Goal: Obtain resource: Download file/media

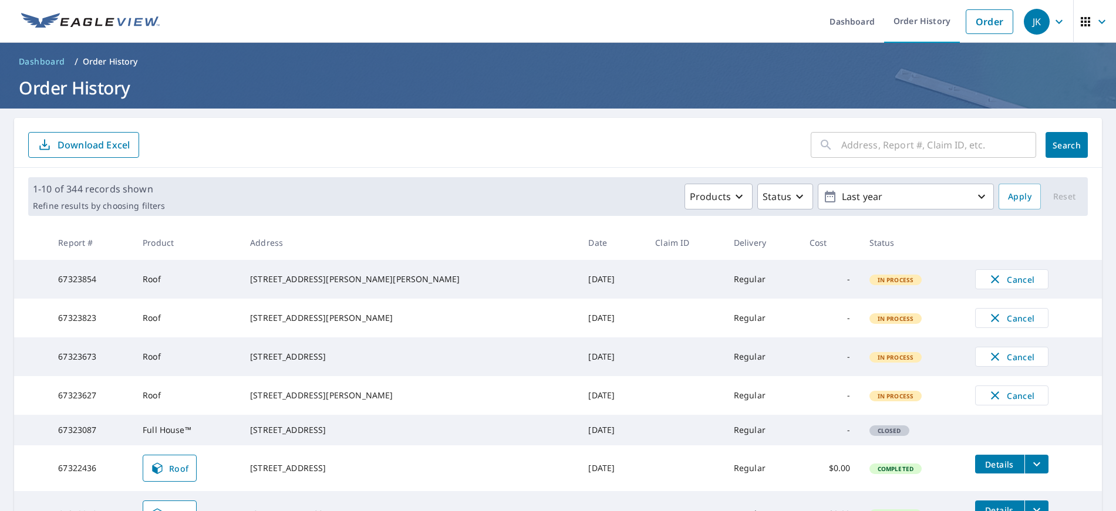
click at [900, 147] on input "text" at bounding box center [939, 145] width 195 height 33
type input "64 el"
click at [1071, 150] on span "Search" at bounding box center [1066, 145] width 23 height 11
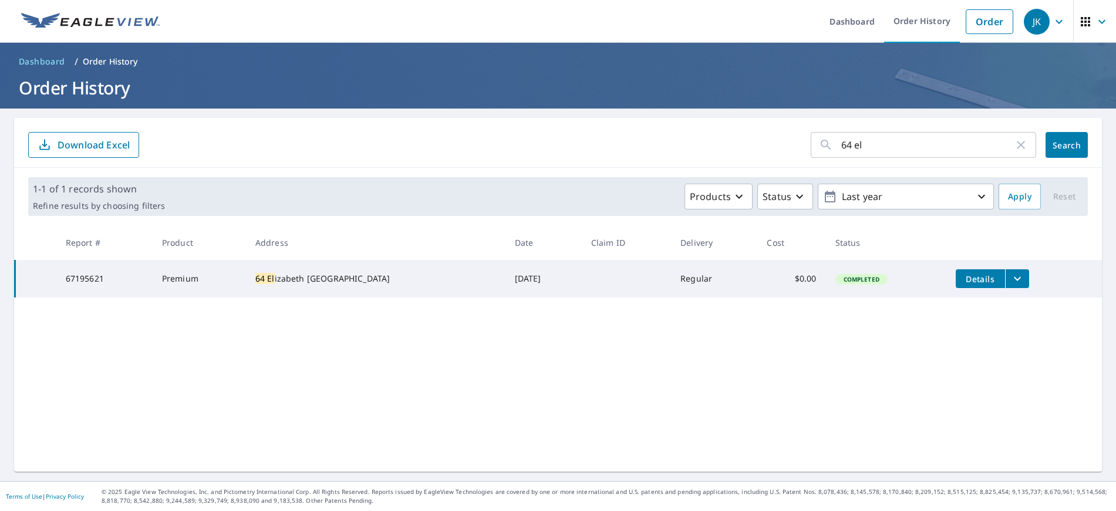
click at [245, 291] on td "Premium" at bounding box center [199, 279] width 93 height 38
click at [984, 277] on span "Details" at bounding box center [980, 279] width 35 height 11
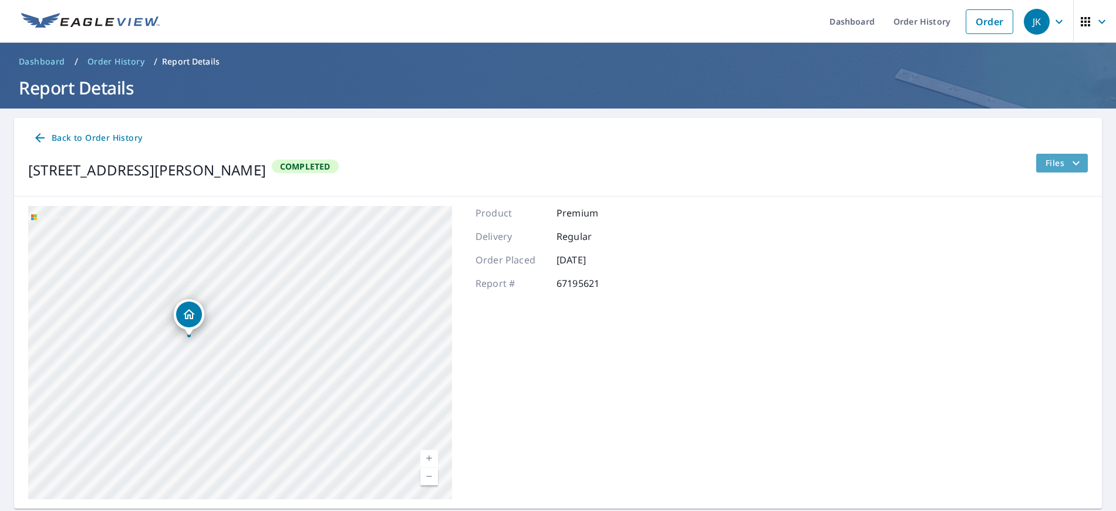
click at [1055, 162] on span "Files" at bounding box center [1065, 163] width 38 height 14
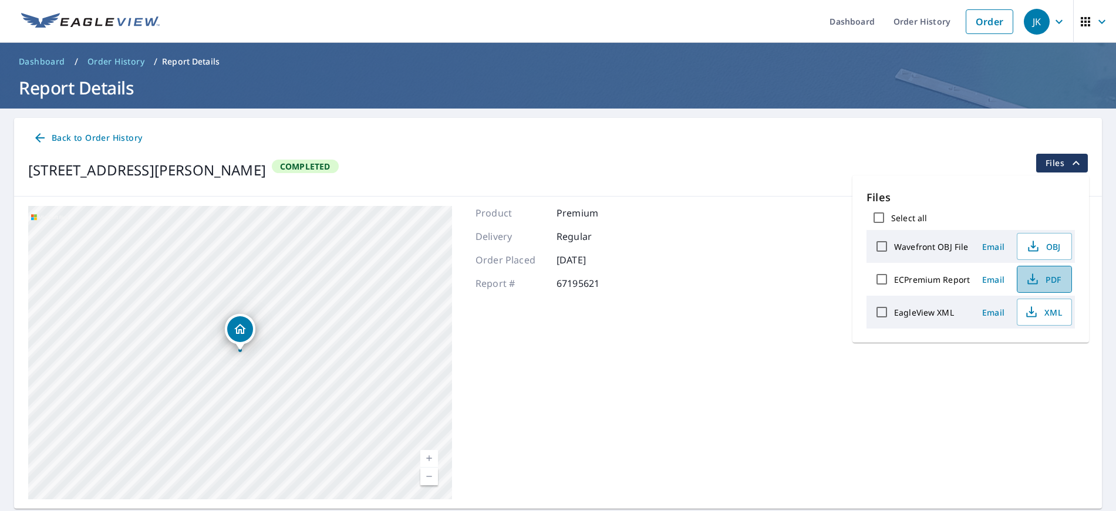
click at [1045, 277] on span "PDF" at bounding box center [1044, 279] width 38 height 14
